Goal: Task Accomplishment & Management: Use online tool/utility

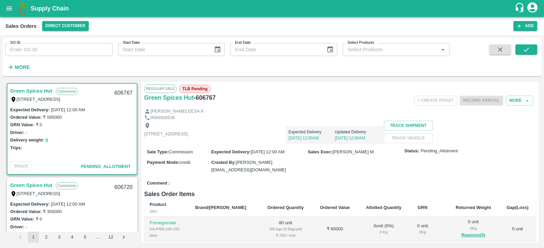
click at [51, 52] on input "SO ID" at bounding box center [58, 49] width 107 height 13
click at [64, 45] on input "SO ID" at bounding box center [58, 49] width 107 height 13
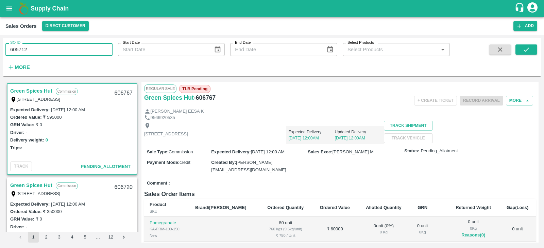
type input "605712"
click at [519, 54] on button "submit" at bounding box center [526, 50] width 22 height 10
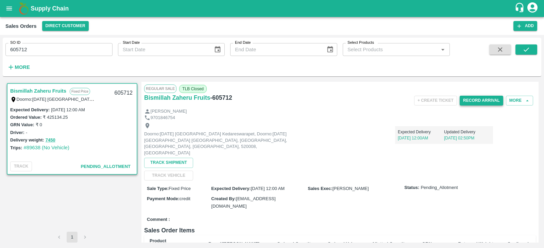
click at [485, 99] on button "Record Arrival" at bounding box center [482, 101] width 44 height 10
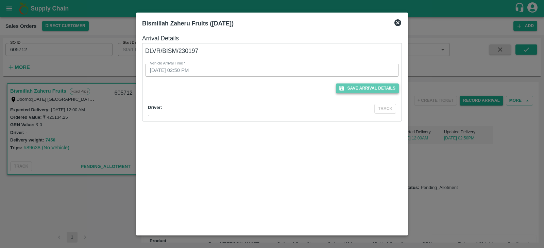
click at [360, 88] on button "Save Arrival Details" at bounding box center [367, 89] width 63 height 10
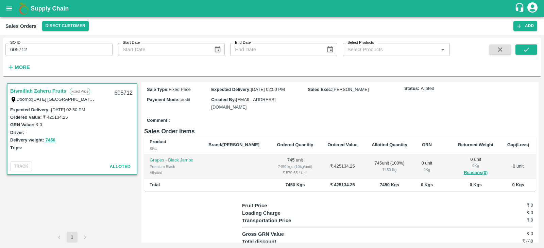
scroll to position [111, 0]
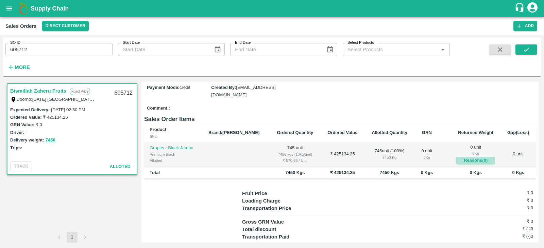
click at [471, 157] on button "Reasons(0)" at bounding box center [475, 161] width 39 height 8
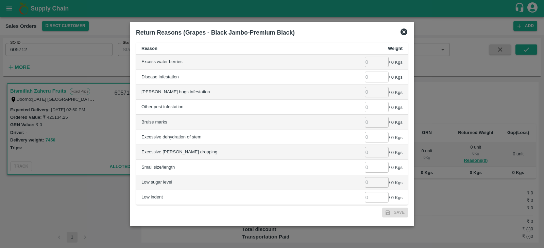
click at [404, 29] on icon at bounding box center [403, 32] width 7 height 7
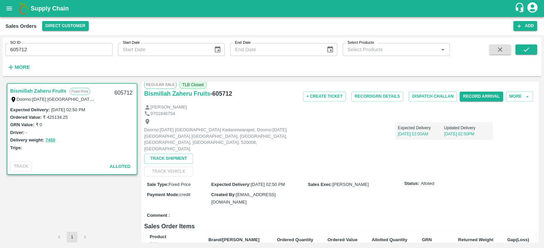
scroll to position [0, 0]
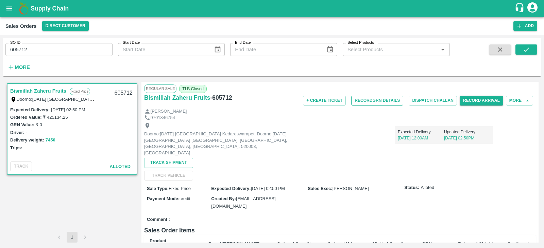
click at [381, 97] on button "Record GRN Details" at bounding box center [377, 101] width 52 height 10
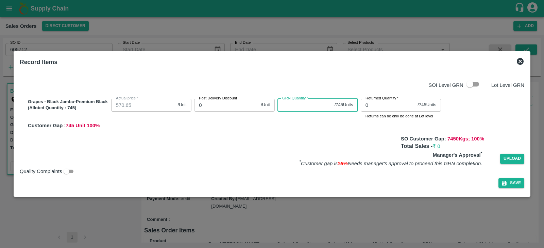
click at [289, 108] on input "GRN Quantity   *" at bounding box center [304, 105] width 54 height 13
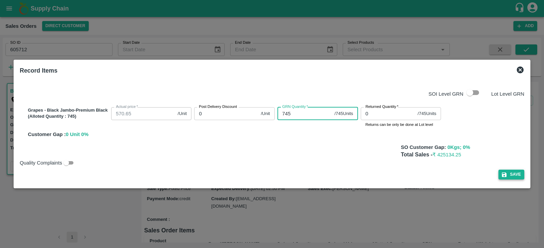
type input "745"
click at [510, 177] on button "Save" at bounding box center [511, 175] width 26 height 10
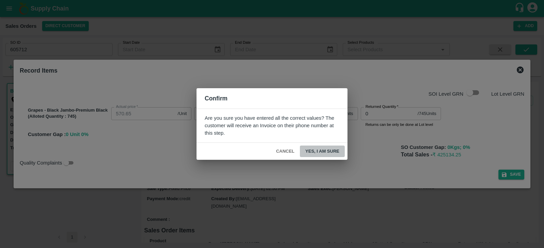
click at [323, 150] on button "Yes, I am sure" at bounding box center [322, 152] width 45 height 12
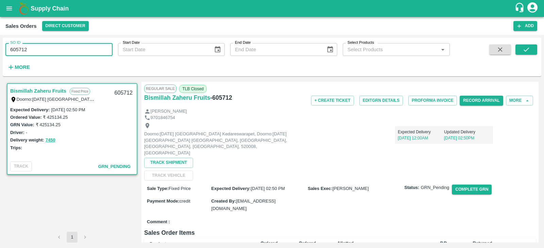
click at [61, 45] on input "605712" at bounding box center [58, 49] width 107 height 13
click at [526, 46] on icon "submit" at bounding box center [525, 49] width 7 height 7
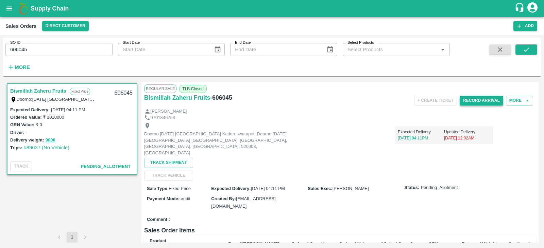
click at [477, 99] on button "Record Arrival" at bounding box center [482, 101] width 44 height 10
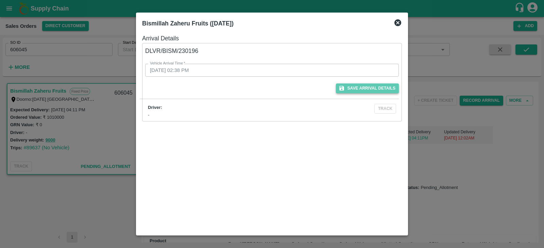
click at [352, 91] on button "Save Arrival Details" at bounding box center [367, 89] width 63 height 10
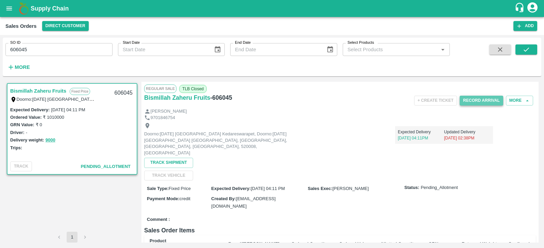
click at [482, 103] on button "Record Arrival" at bounding box center [482, 101] width 44 height 10
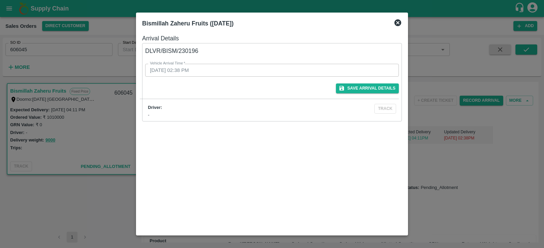
click at [191, 65] on div "Vehicle Arrival Time   * [DATE] 02:38 PM Vehicle Arrival Time" at bounding box center [268, 66] width 262 height 21
click at [360, 86] on button "Save Arrival Details" at bounding box center [367, 89] width 63 height 10
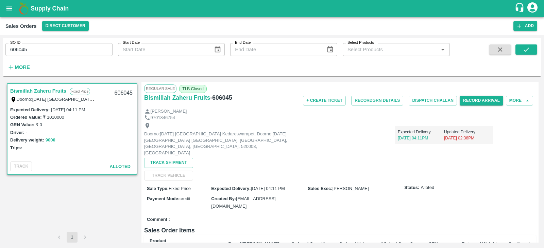
click at [54, 46] on input "606045" at bounding box center [58, 49] width 107 height 13
click at [521, 54] on button "submit" at bounding box center [526, 50] width 22 height 10
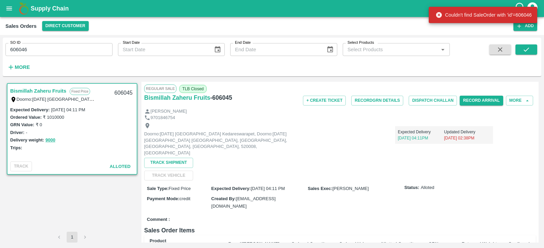
click at [52, 47] on input "606046" at bounding box center [58, 49] width 107 height 13
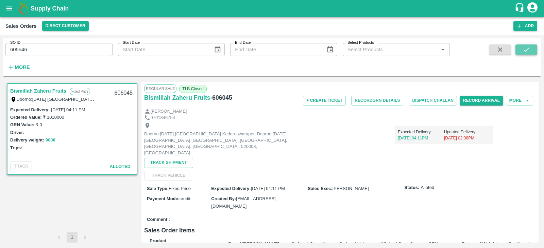
click at [521, 47] on button "submit" at bounding box center [526, 50] width 22 height 10
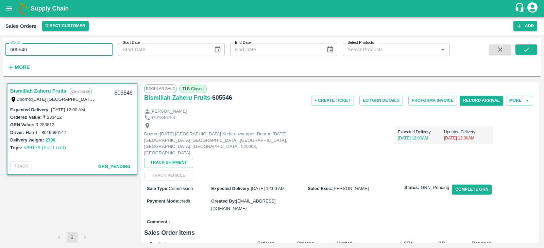
click at [64, 46] on input "605546" at bounding box center [58, 49] width 107 height 13
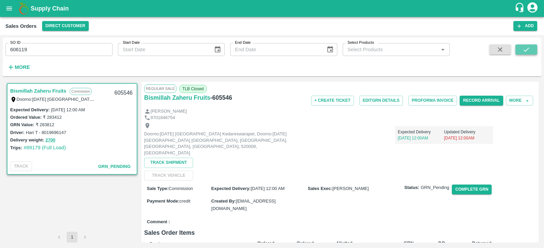
click at [523, 47] on icon "submit" at bounding box center [525, 49] width 7 height 7
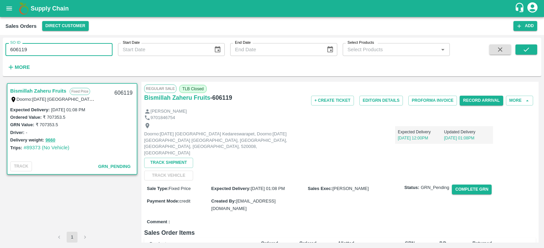
click at [94, 54] on input "606119" at bounding box center [58, 49] width 107 height 13
type input "606045"
click at [524, 51] on icon "submit" at bounding box center [525, 49] width 7 height 7
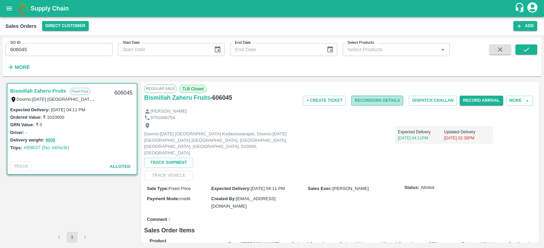
click at [374, 104] on button "Record GRN Details" at bounding box center [377, 101] width 52 height 10
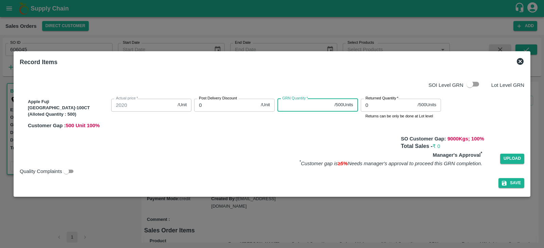
click at [292, 105] on input "GRN Quantity   *" at bounding box center [304, 105] width 54 height 13
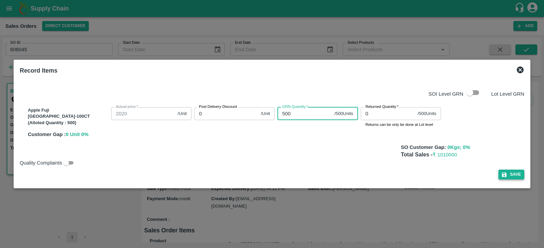
type input "500"
click at [501, 176] on icon "button" at bounding box center [504, 175] width 6 height 6
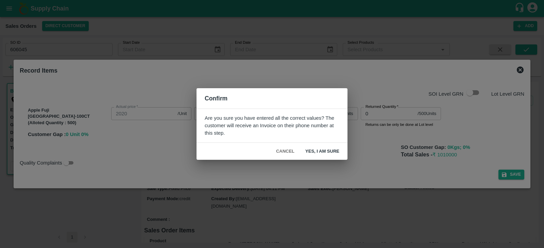
click at [318, 151] on button "Yes, I am sure" at bounding box center [322, 152] width 45 height 12
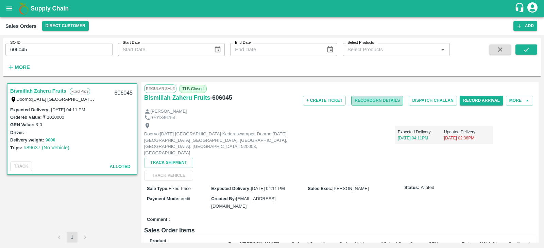
click at [380, 100] on button "Record GRN Details" at bounding box center [377, 101] width 52 height 10
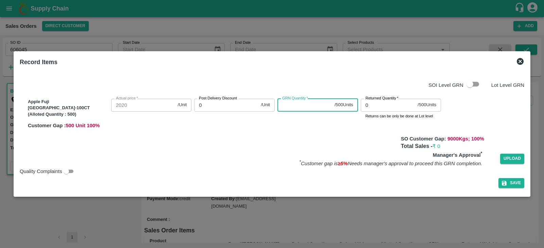
click at [283, 108] on input "GRN Quantity   *" at bounding box center [304, 105] width 54 height 13
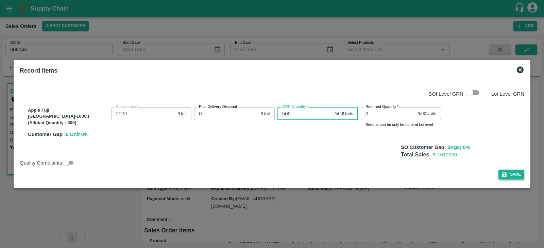
type input "500"
click at [502, 173] on button "Save" at bounding box center [511, 175] width 26 height 10
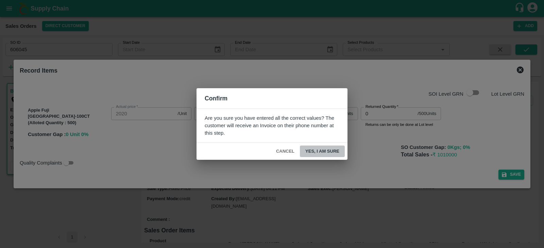
click at [328, 150] on button "Yes, I am sure" at bounding box center [322, 152] width 45 height 12
